Goal: Task Accomplishment & Management: Manage account settings

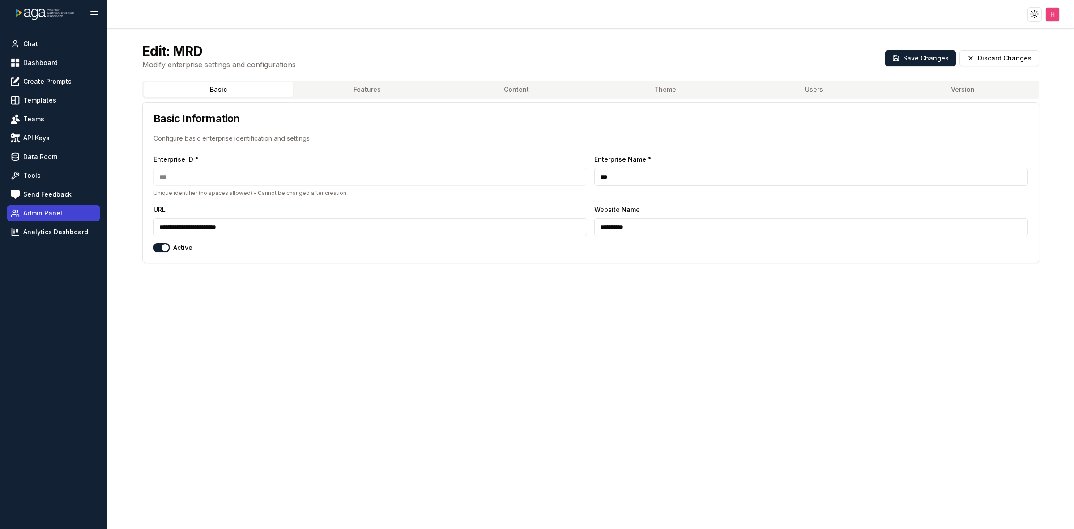
click at [52, 214] on span "Admin Panel" at bounding box center [42, 213] width 39 height 9
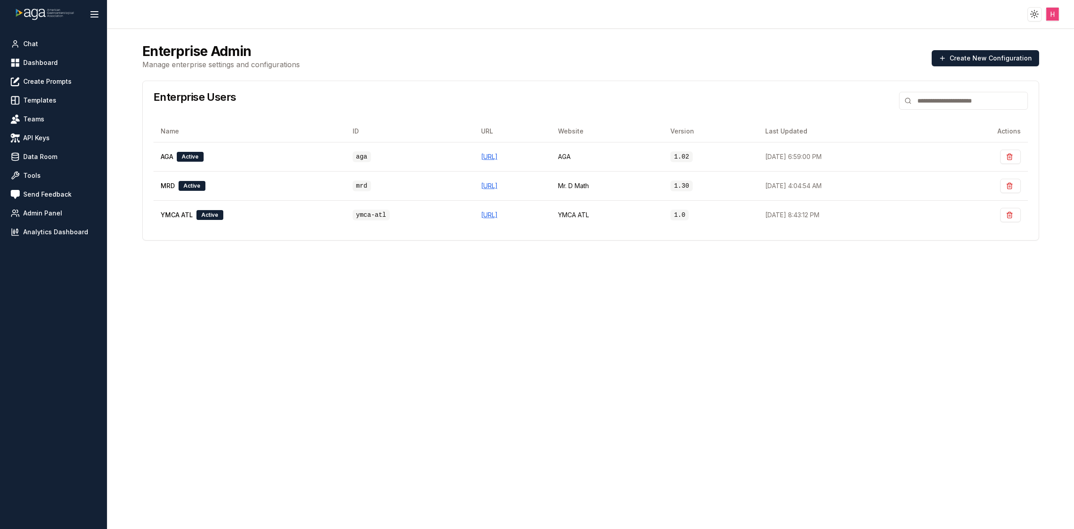
click at [389, 297] on div "Enterprise Admin Manage enterprise settings and configurations Create New Confi…" at bounding box center [591, 296] width 919 height 529
